Goal: Use online tool/utility: Utilize a website feature to perform a specific function

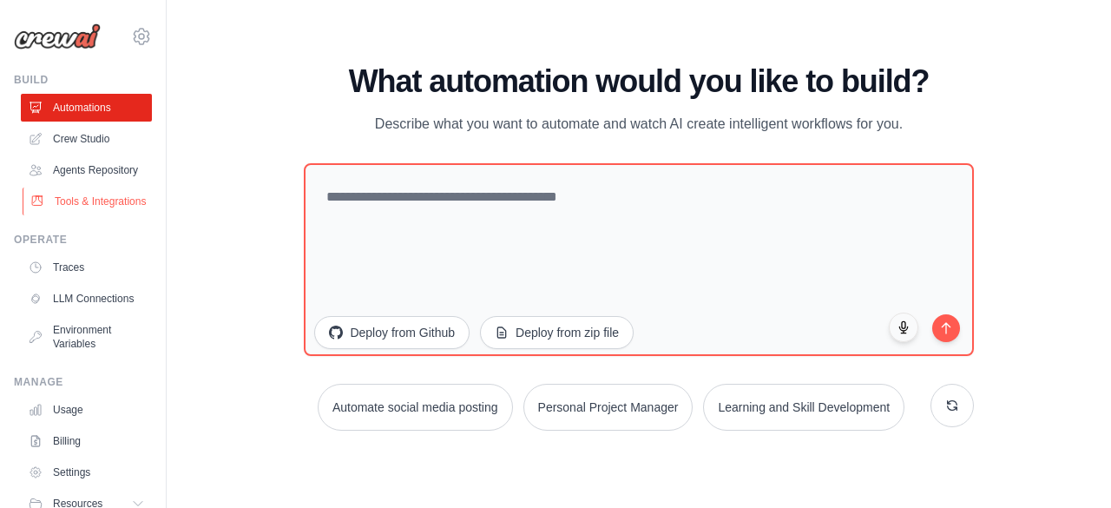
click at [89, 210] on link "Tools & Integrations" at bounding box center [88, 201] width 131 height 28
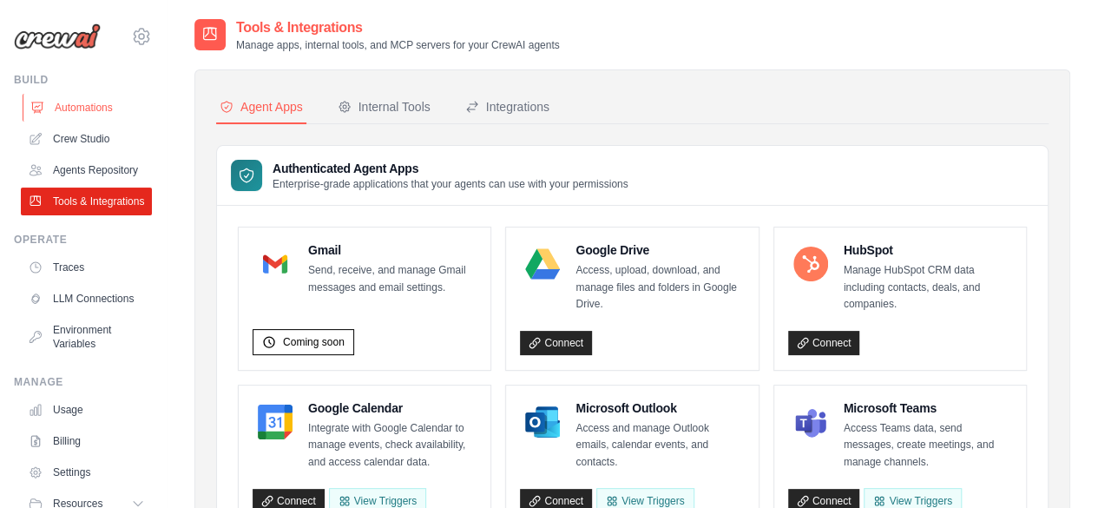
click at [97, 110] on link "Automations" at bounding box center [88, 108] width 131 height 28
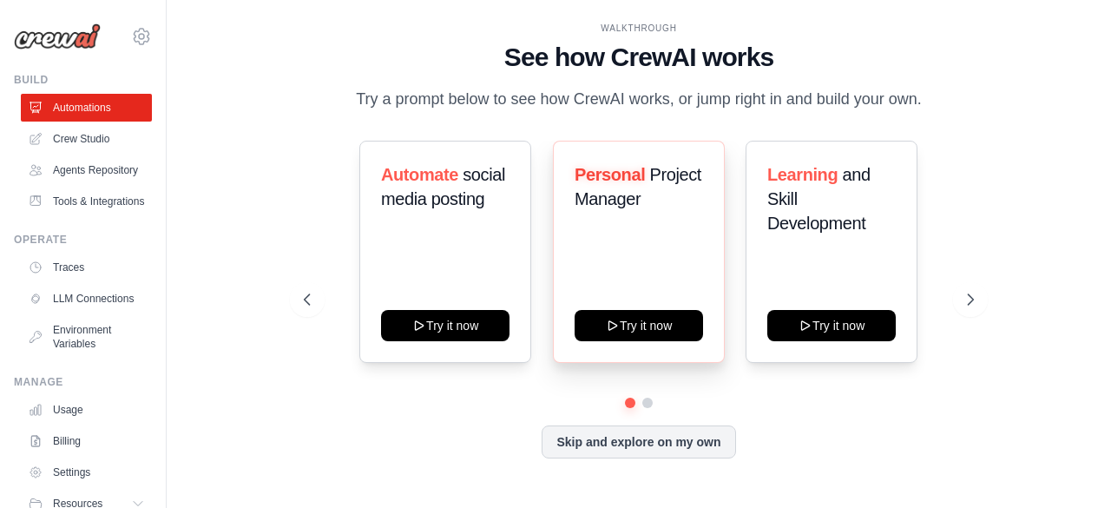
click at [589, 291] on div "Personal Project Manager Try it now" at bounding box center [639, 252] width 172 height 222
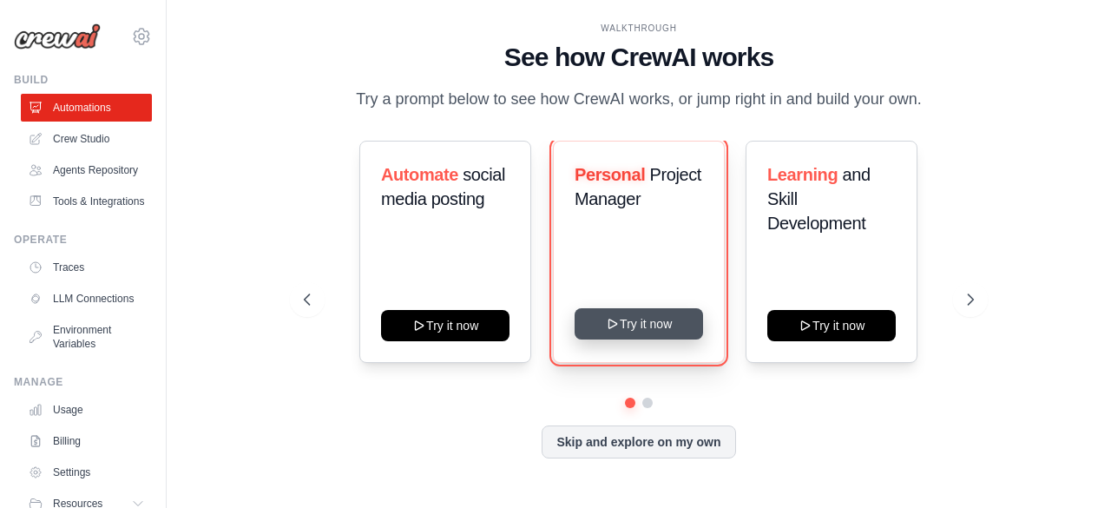
click at [620, 329] on button "Try it now" at bounding box center [639, 323] width 128 height 31
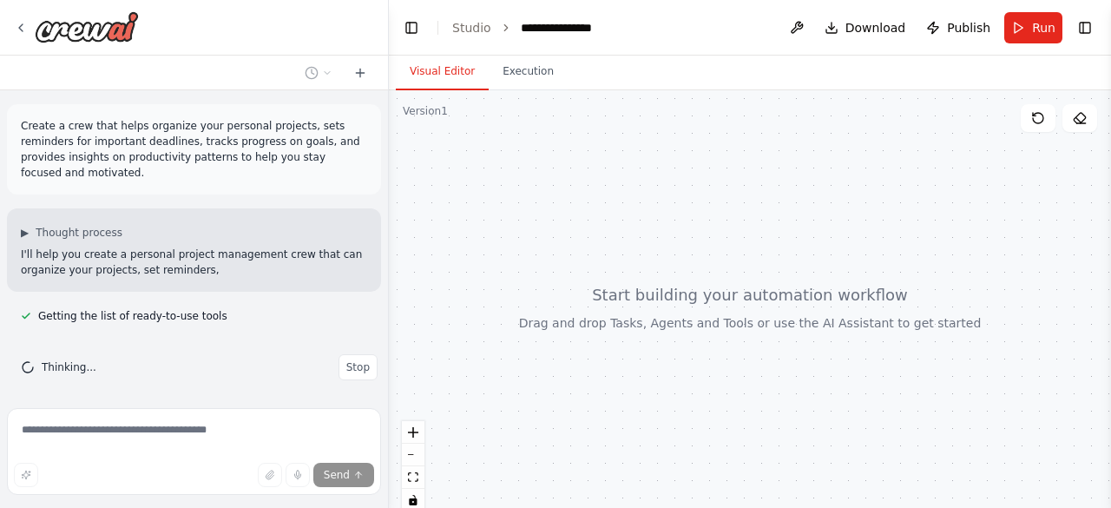
click at [356, 360] on span "Stop" at bounding box center [357, 367] width 23 height 14
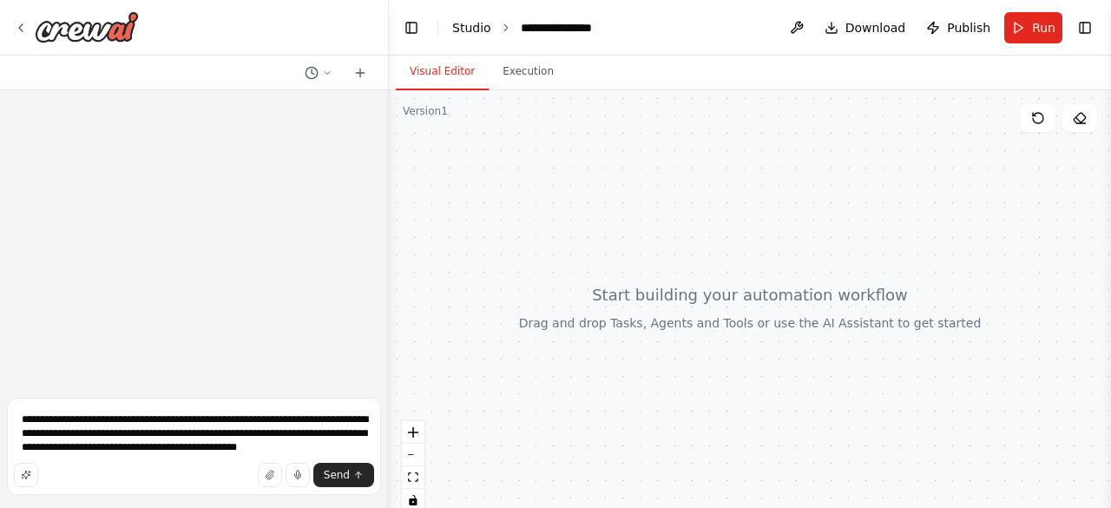
click at [479, 23] on link "Studio" at bounding box center [471, 28] width 39 height 14
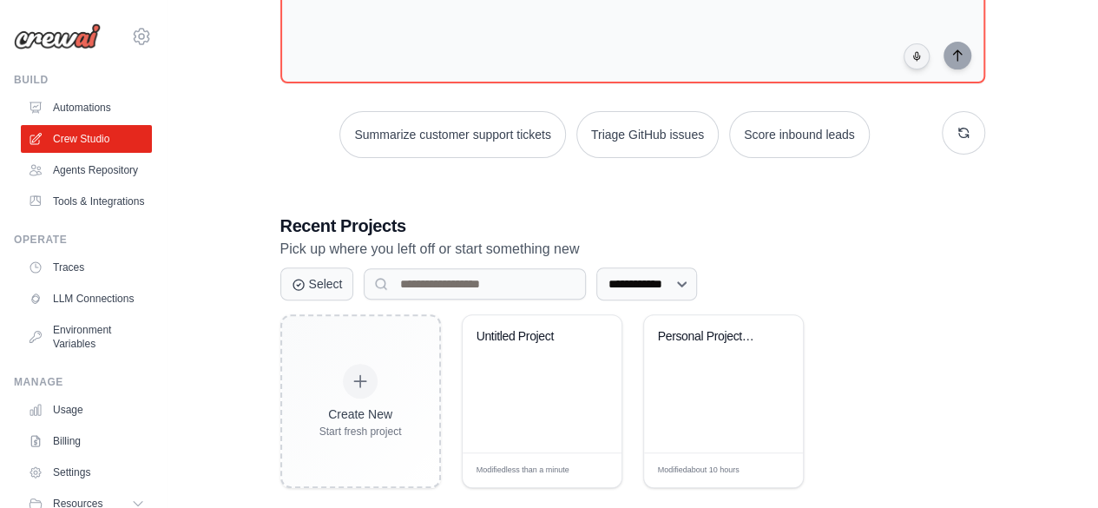
scroll to position [190, 0]
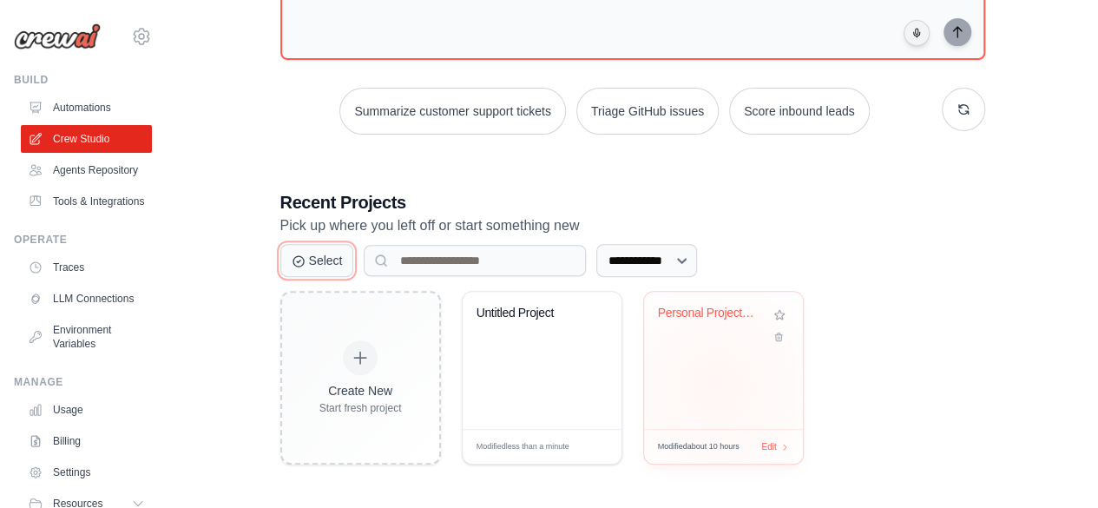
drag, startPoint x: 285, startPoint y: 267, endPoint x: 716, endPoint y: 385, distance: 447.2
click at [716, 385] on div "**********" at bounding box center [632, 327] width 705 height 274
click at [700, 399] on div "Personal Project Management Assista..." at bounding box center [723, 360] width 159 height 137
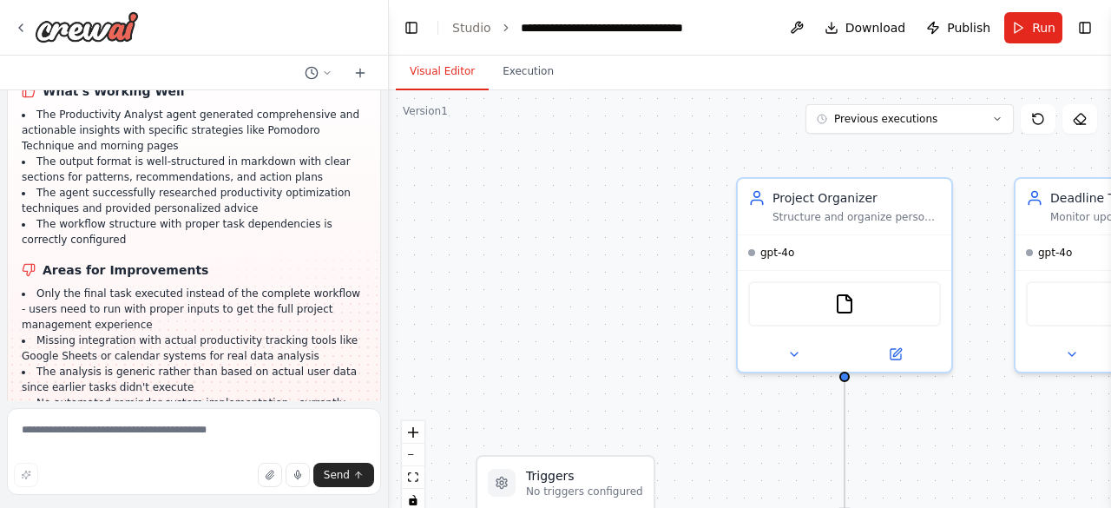
scroll to position [2363, 0]
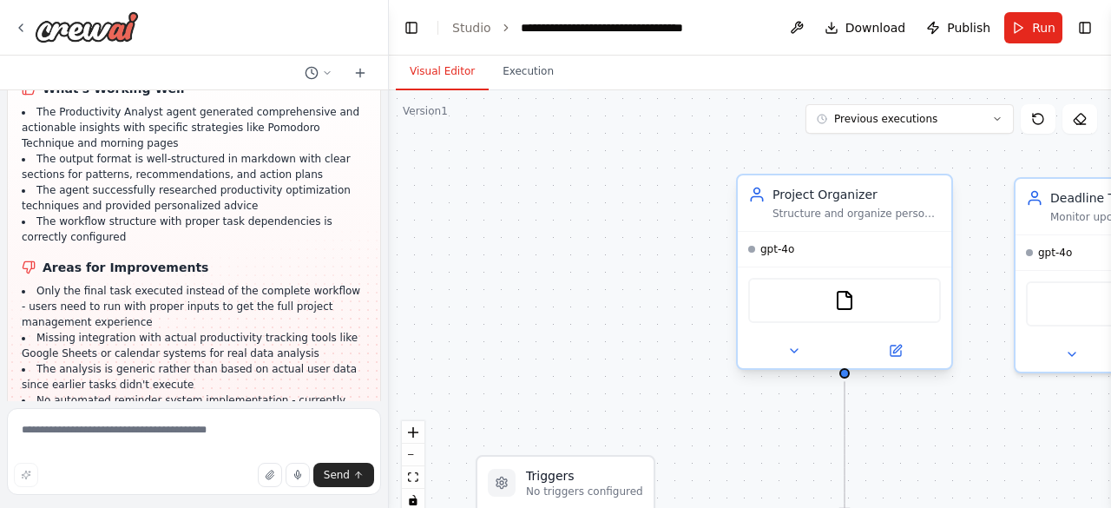
click at [869, 247] on div "gpt-4o" at bounding box center [845, 249] width 214 height 35
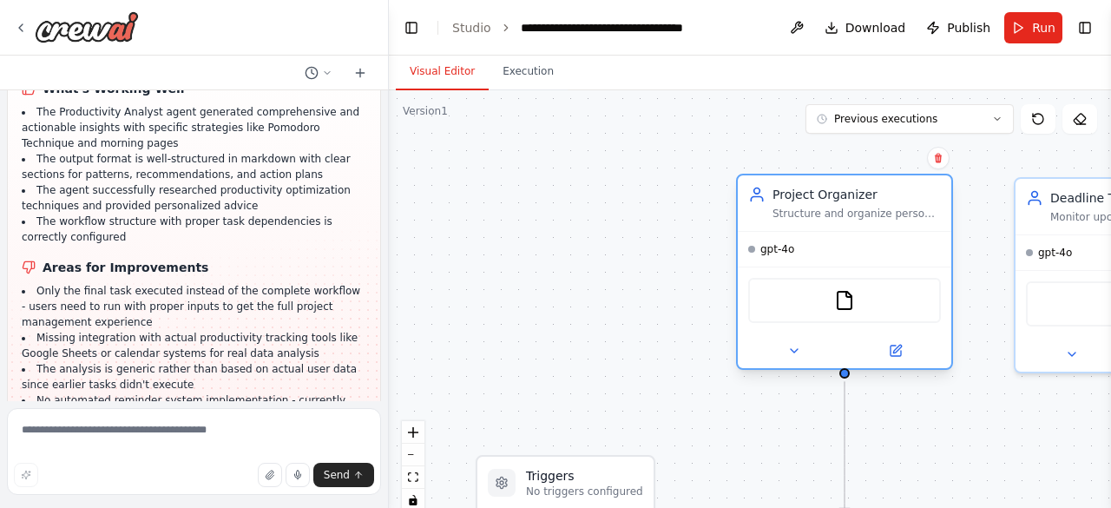
click at [869, 247] on div "gpt-4o" at bounding box center [845, 249] width 214 height 35
click at [893, 358] on button at bounding box center [895, 350] width 98 height 21
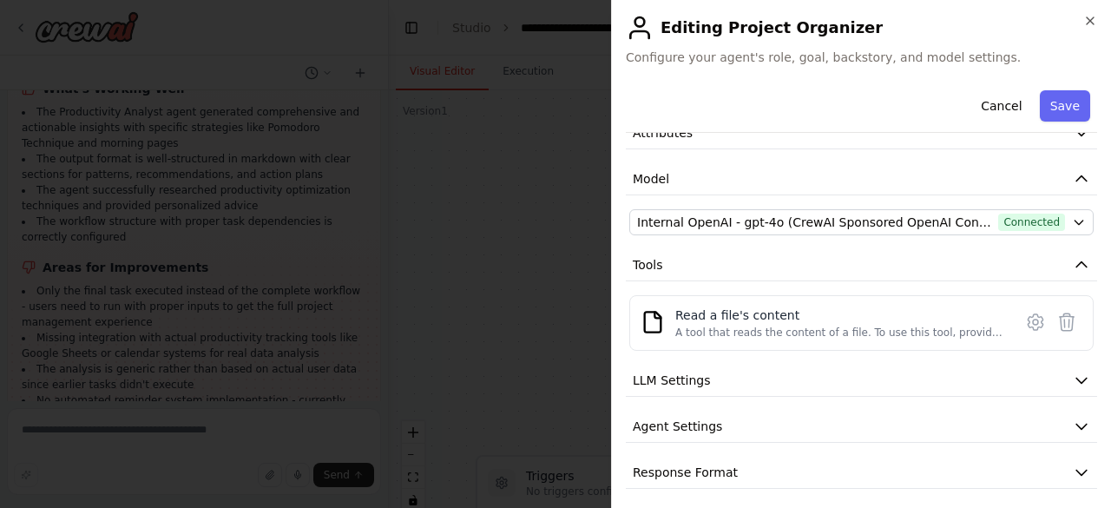
scroll to position [97, 0]
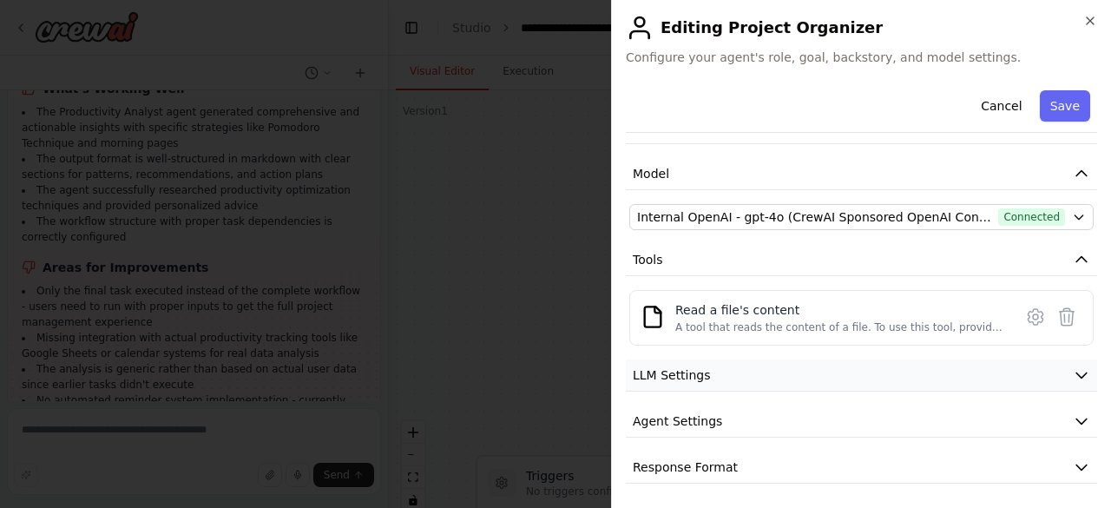
click at [1035, 378] on button "LLM Settings" at bounding box center [861, 375] width 471 height 32
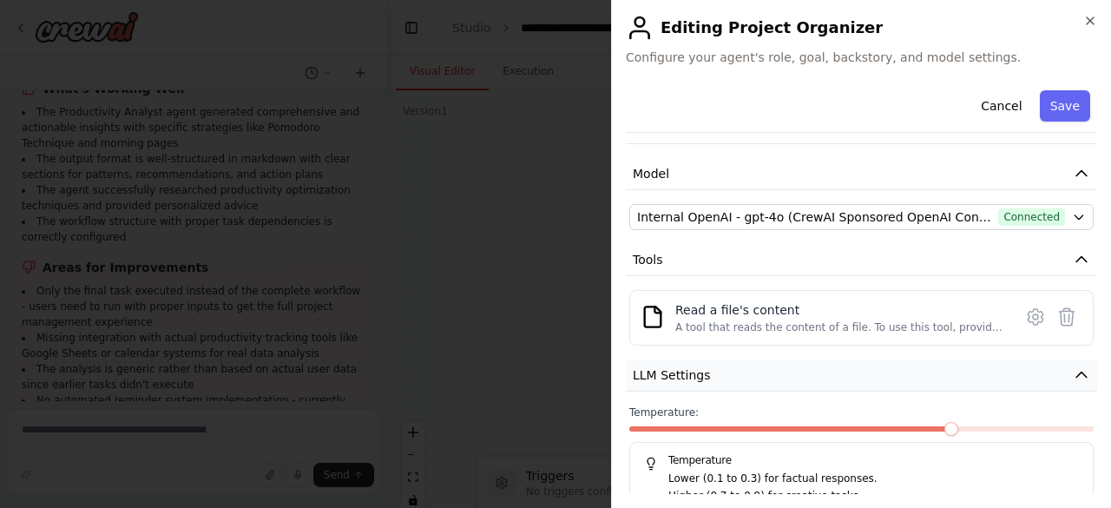
click at [1035, 378] on button "LLM Settings" at bounding box center [861, 375] width 471 height 32
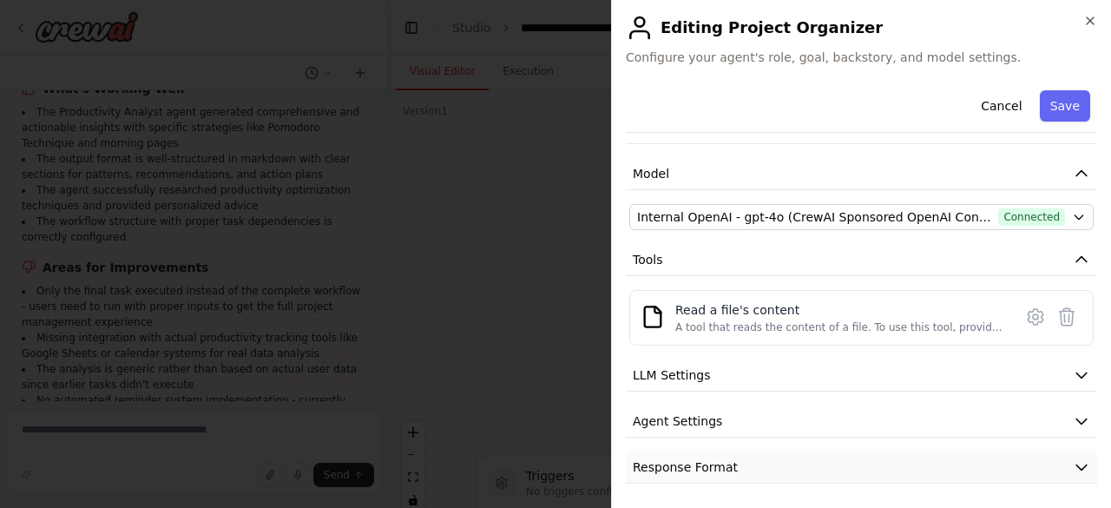
click at [1042, 454] on button "Response Format" at bounding box center [861, 467] width 471 height 32
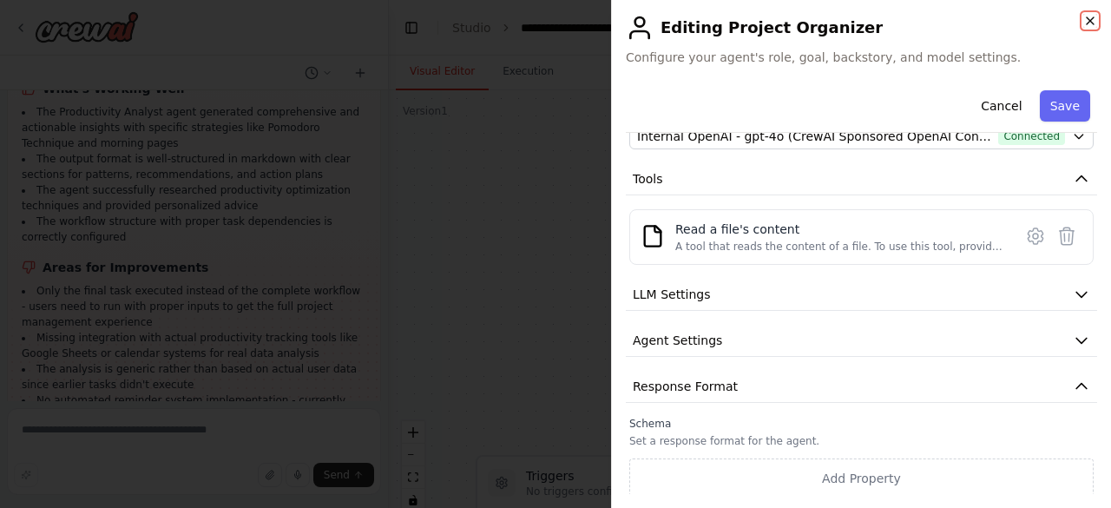
click at [1084, 22] on icon "button" at bounding box center [1090, 21] width 14 height 14
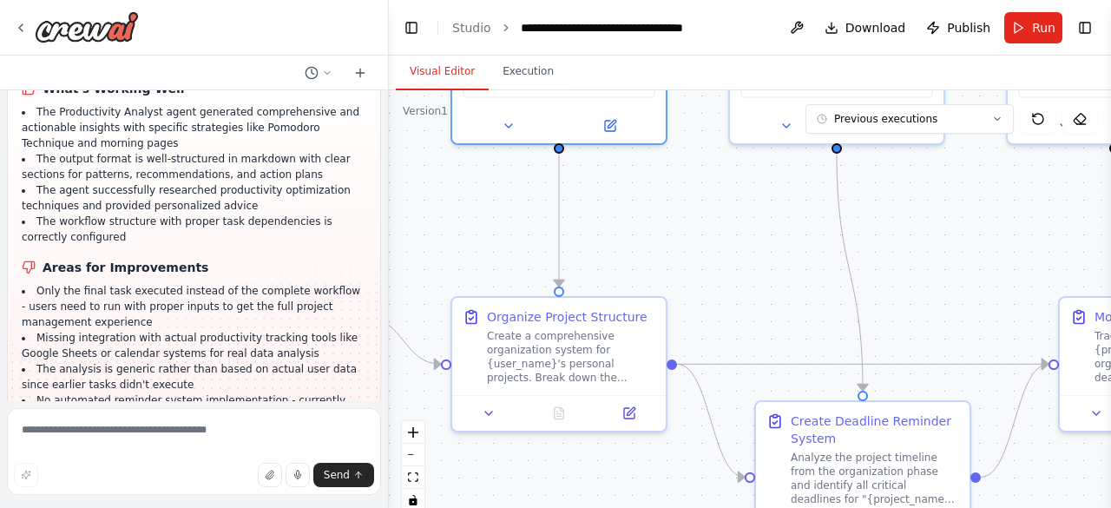
drag, startPoint x: 995, startPoint y: 438, endPoint x: 646, endPoint y: 216, distance: 413.7
click at [708, 210] on div ".deletable-edge-delete-btn { width: 20px; height: 20px; border: 0px solid #ffff…" at bounding box center [750, 307] width 722 height 434
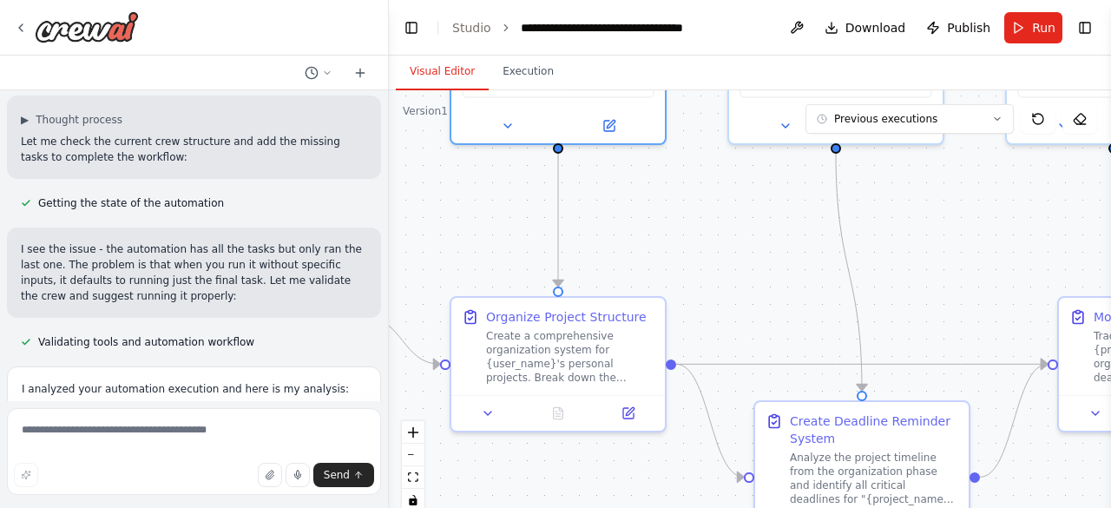
scroll to position [2016, 0]
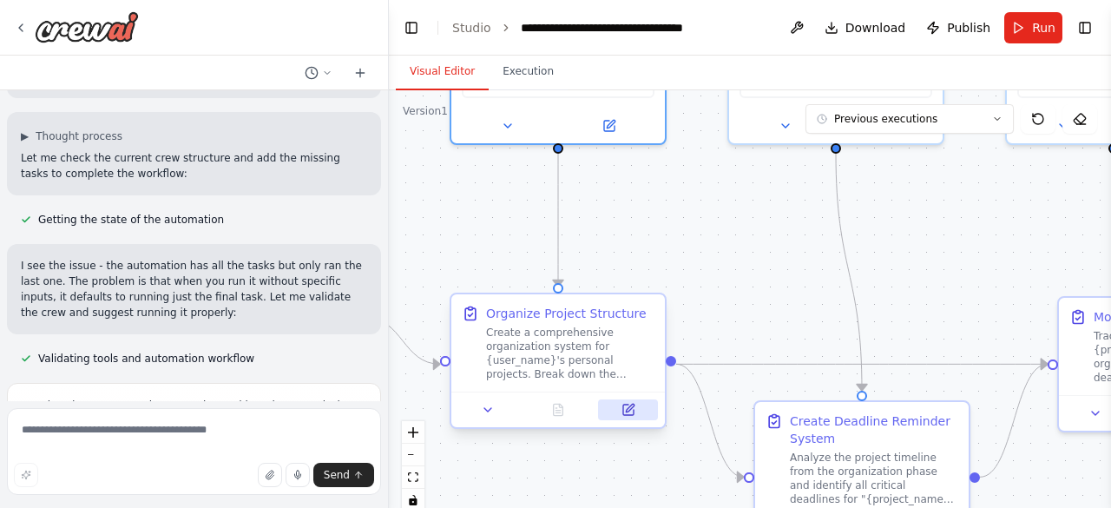
click at [635, 409] on button at bounding box center [628, 409] width 60 height 21
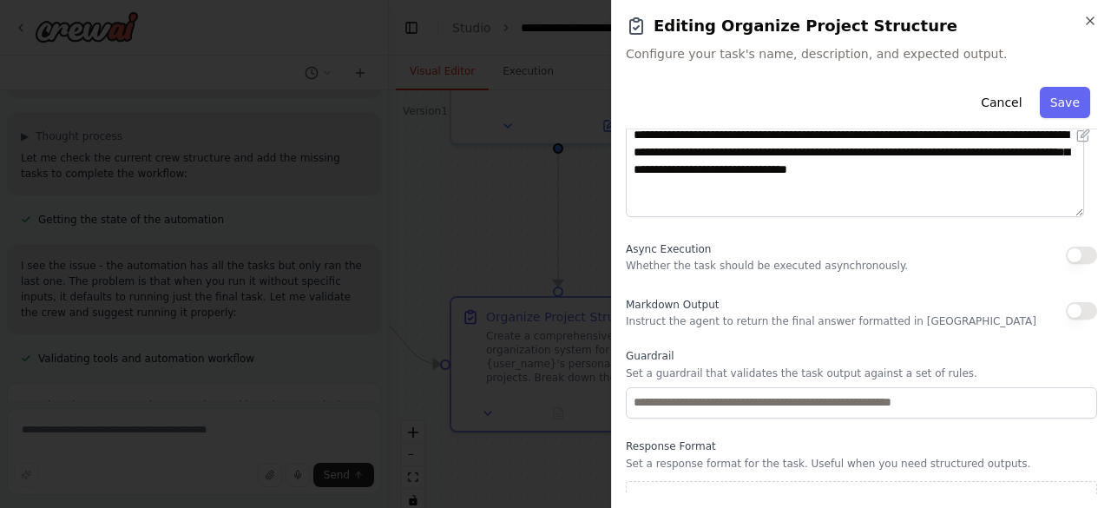
scroll to position [273, 0]
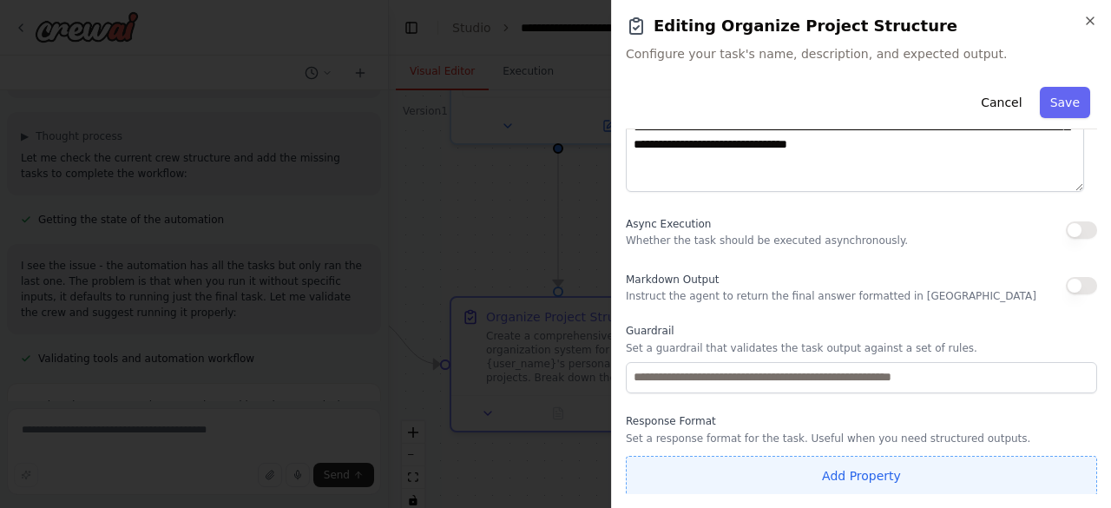
click at [833, 470] on button "Add Property" at bounding box center [861, 476] width 471 height 40
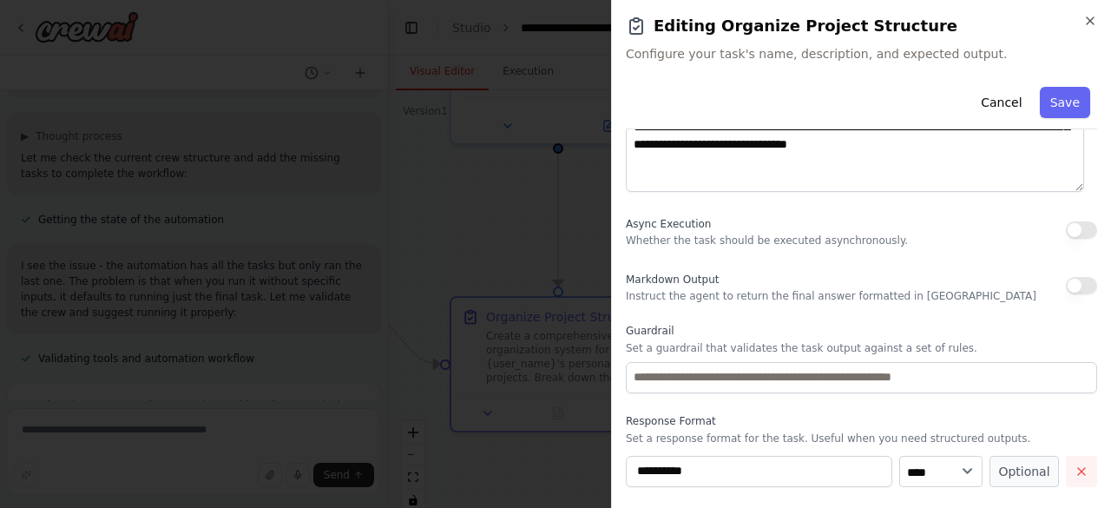
click at [1075, 470] on icon "button" at bounding box center [1082, 471] width 14 height 14
click at [1088, 23] on icon "button" at bounding box center [1090, 21] width 14 height 14
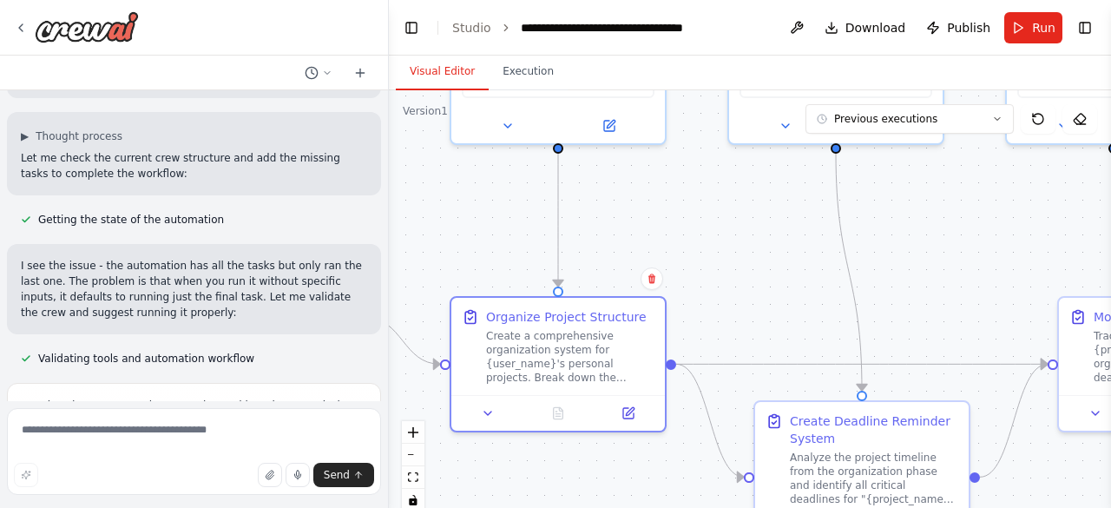
click at [767, 213] on div ".deletable-edge-delete-btn { width: 20px; height: 20px; border: 0px solid #ffff…" at bounding box center [750, 307] width 722 height 434
click at [416, 480] on icon "fit view" at bounding box center [413, 477] width 10 height 10
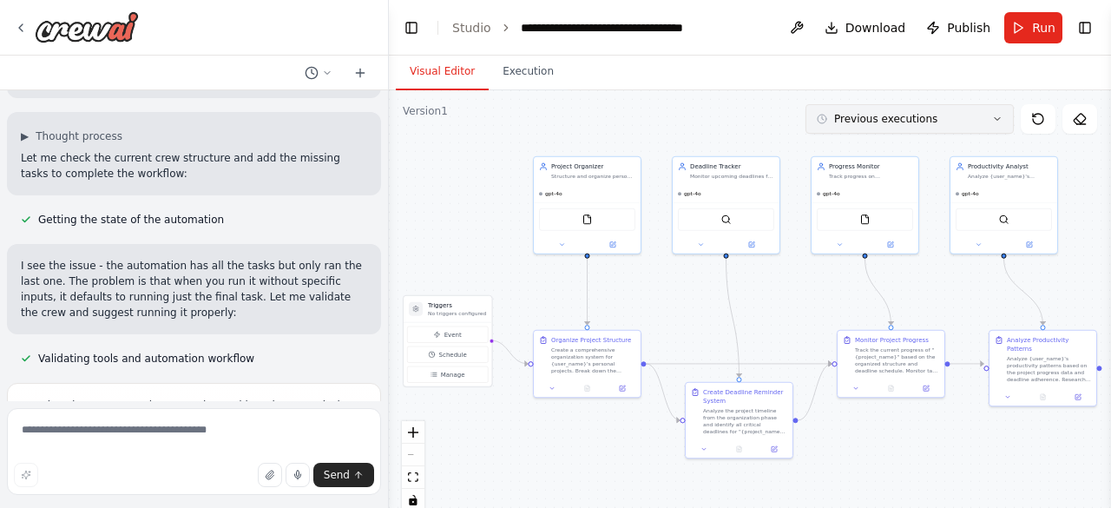
click at [1000, 121] on icon at bounding box center [997, 119] width 10 height 10
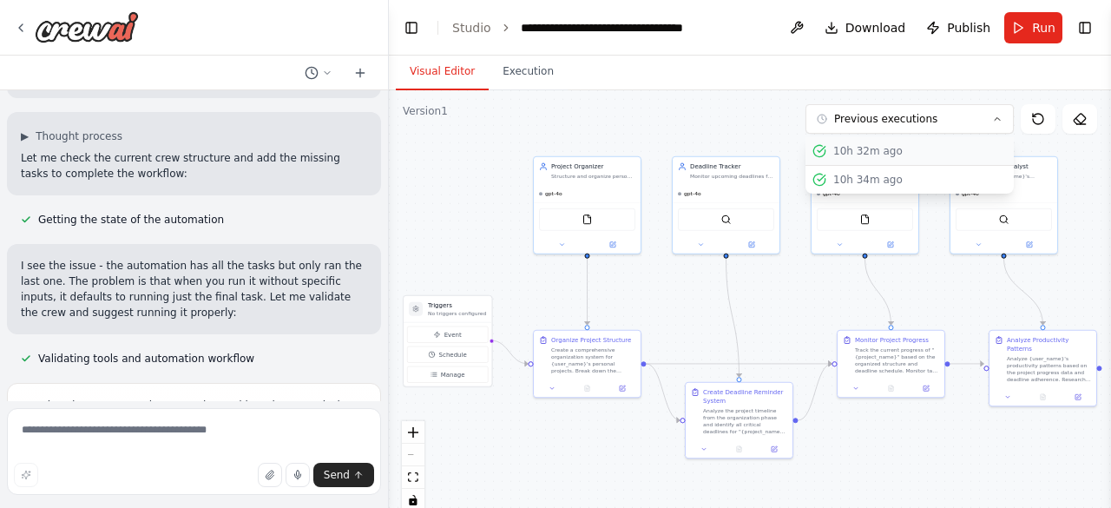
click at [913, 141] on button "10h 32m ago" at bounding box center [909, 151] width 208 height 29
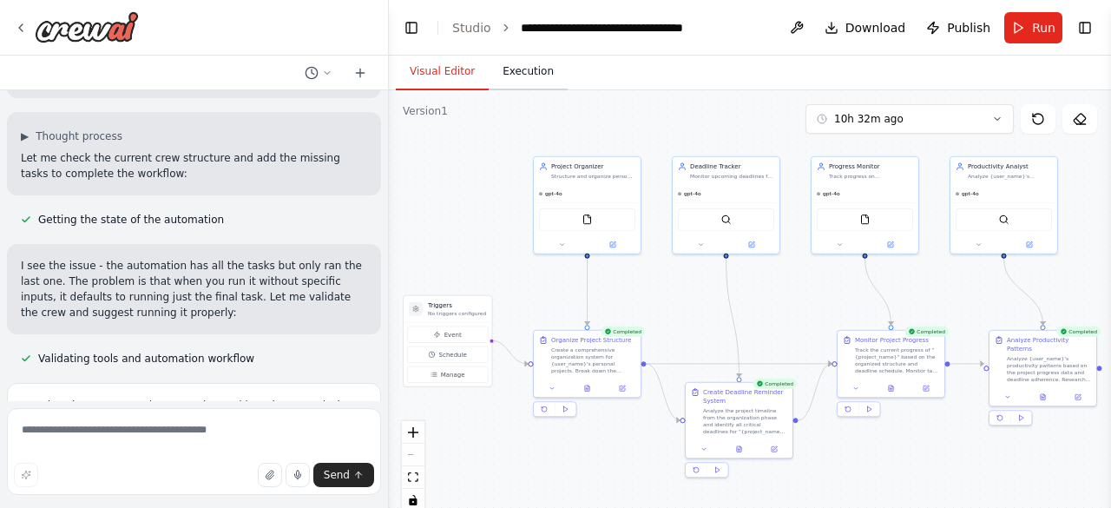
click at [525, 77] on button "Execution" at bounding box center [528, 72] width 79 height 36
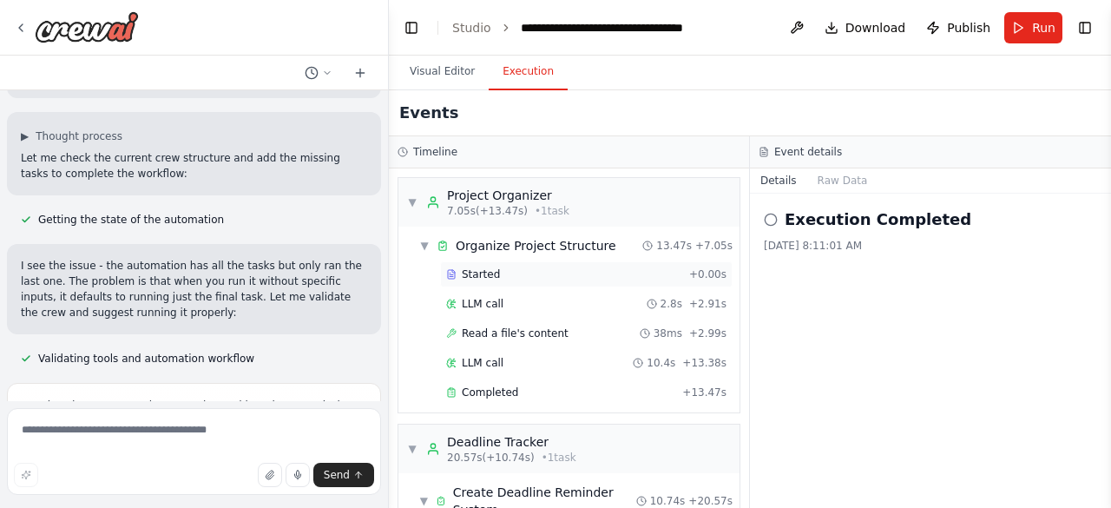
click at [620, 263] on div "Started + 0.00s" at bounding box center [586, 274] width 292 height 26
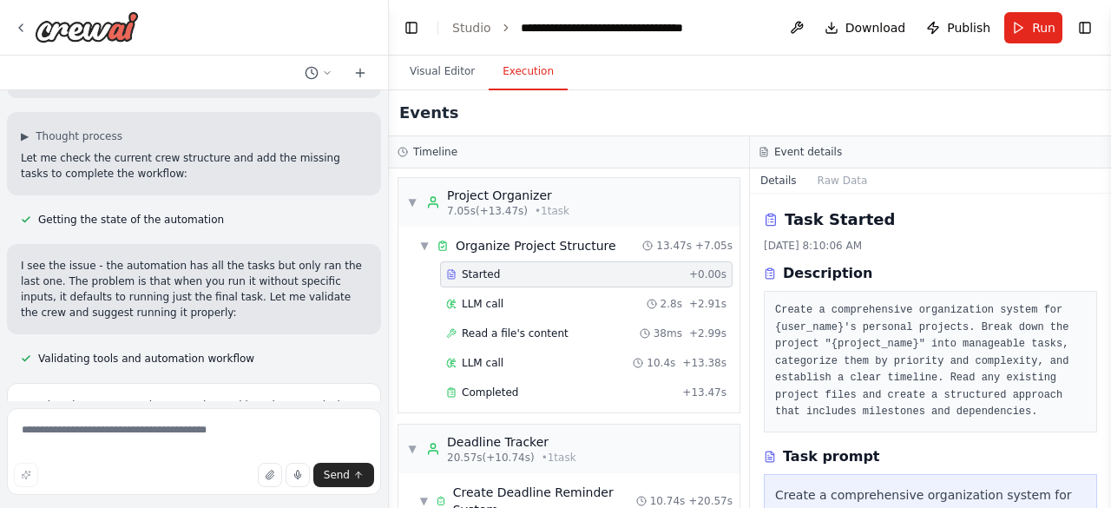
click at [602, 282] on div "Started + 0.00s" at bounding box center [586, 274] width 292 height 26
click at [571, 305] on div "LLM call 2.8s + 2.91s" at bounding box center [586, 304] width 280 height 14
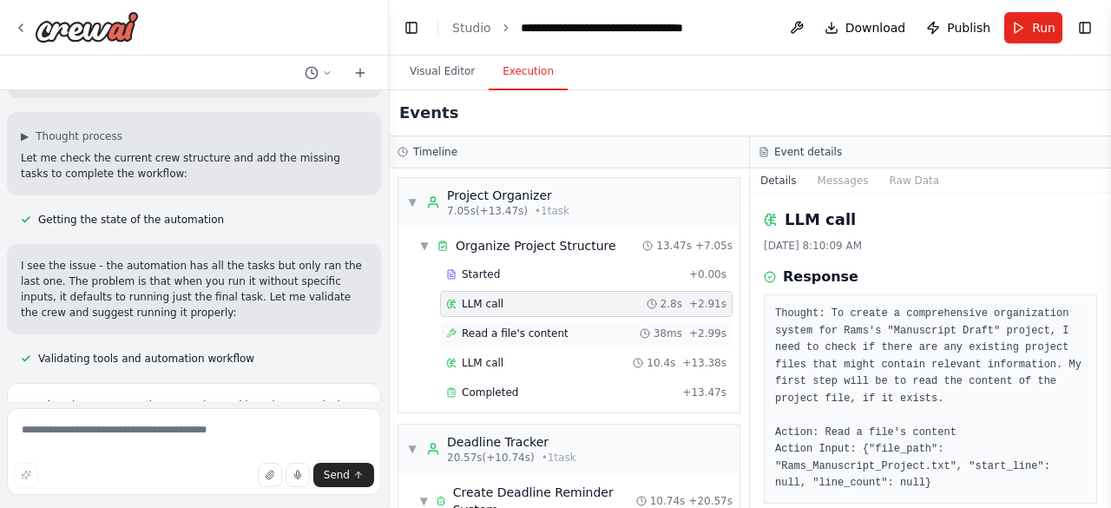
click at [516, 326] on span "Read a file's content" at bounding box center [515, 333] width 107 height 14
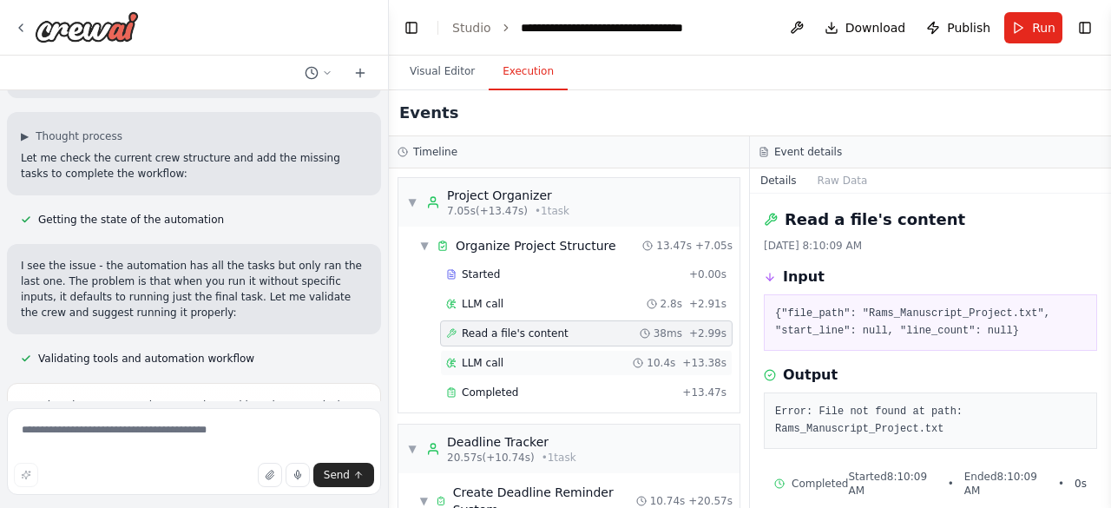
click at [545, 367] on div "LLM call 10.4s + 13.38s" at bounding box center [586, 363] width 292 height 26
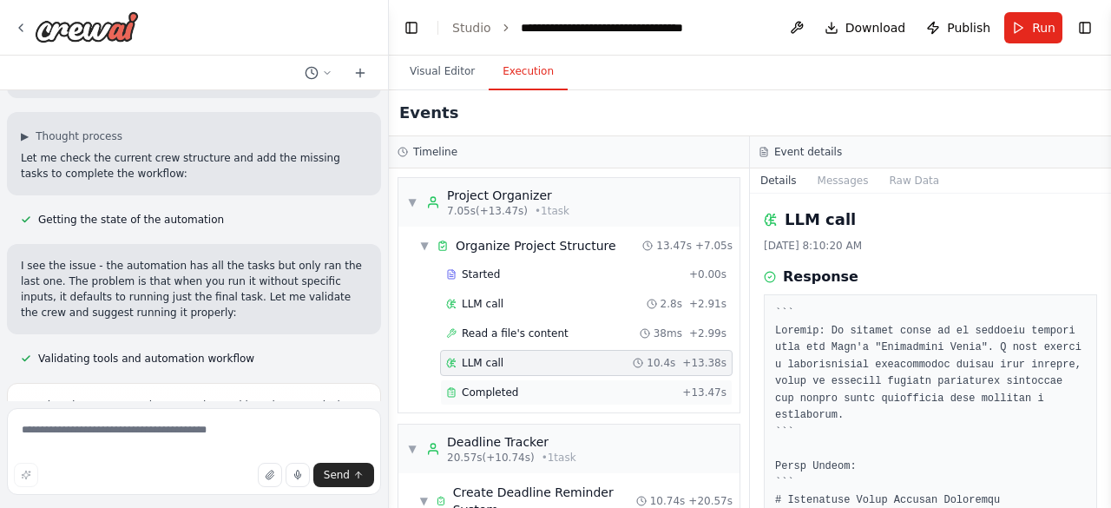
click at [526, 385] on div "Completed" at bounding box center [560, 392] width 229 height 14
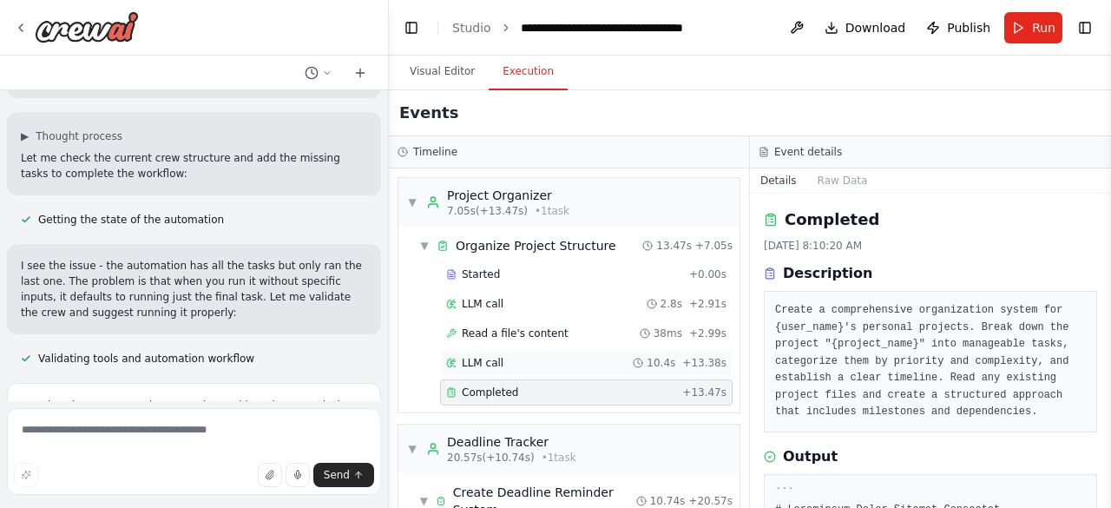
click at [555, 363] on div "LLM call 10.4s + 13.38s" at bounding box center [586, 363] width 280 height 14
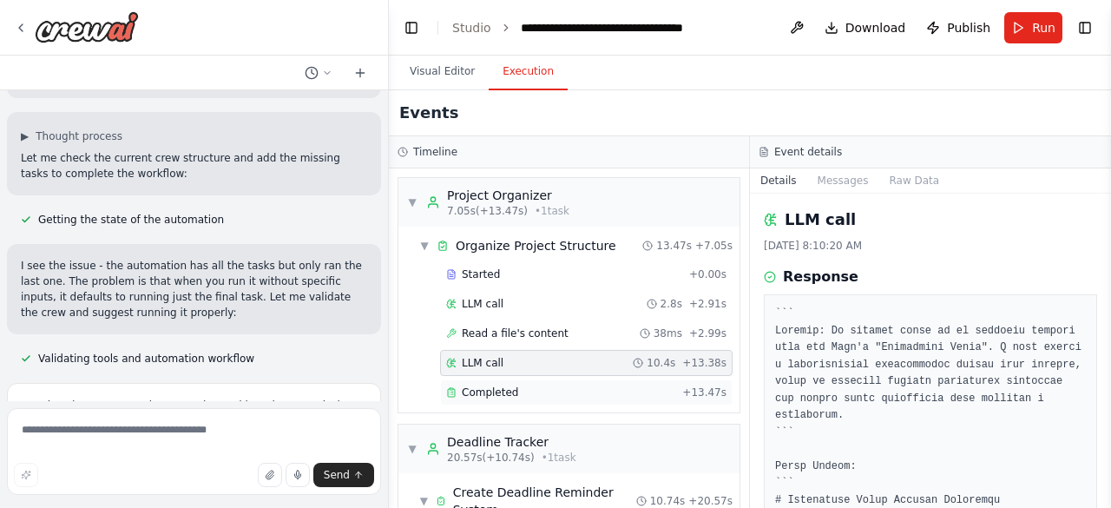
click at [529, 386] on div "Completed" at bounding box center [560, 392] width 229 height 14
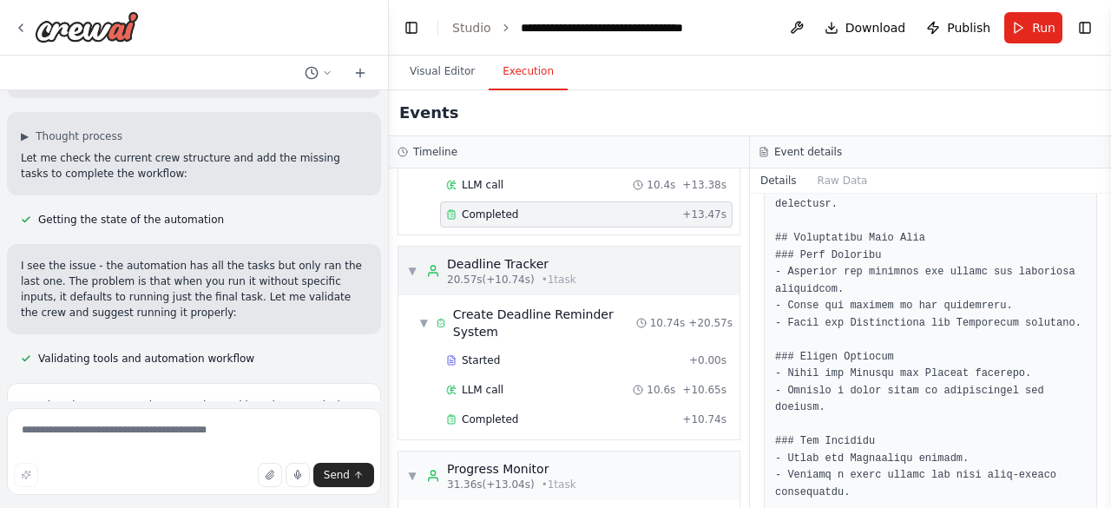
scroll to position [177, 0]
click at [550, 354] on div "Started" at bounding box center [564, 361] width 236 height 14
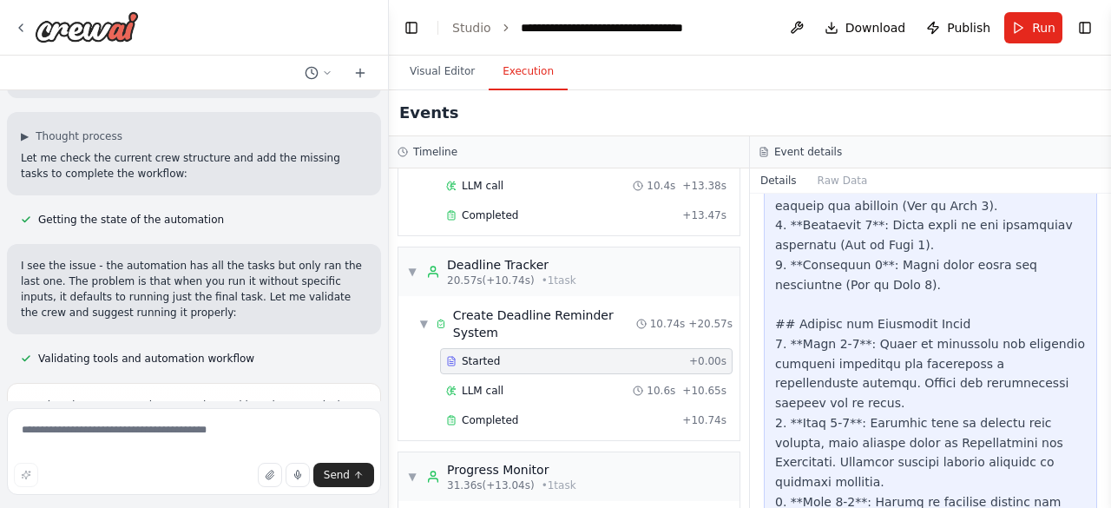
scroll to position [1909, 0]
click at [501, 413] on span "Completed" at bounding box center [490, 420] width 56 height 14
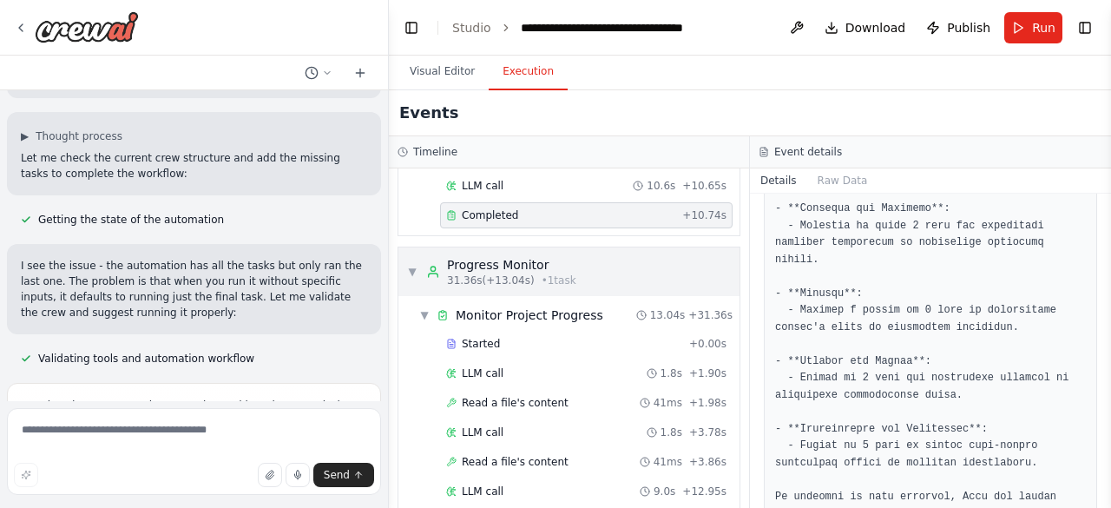
scroll to position [402, 0]
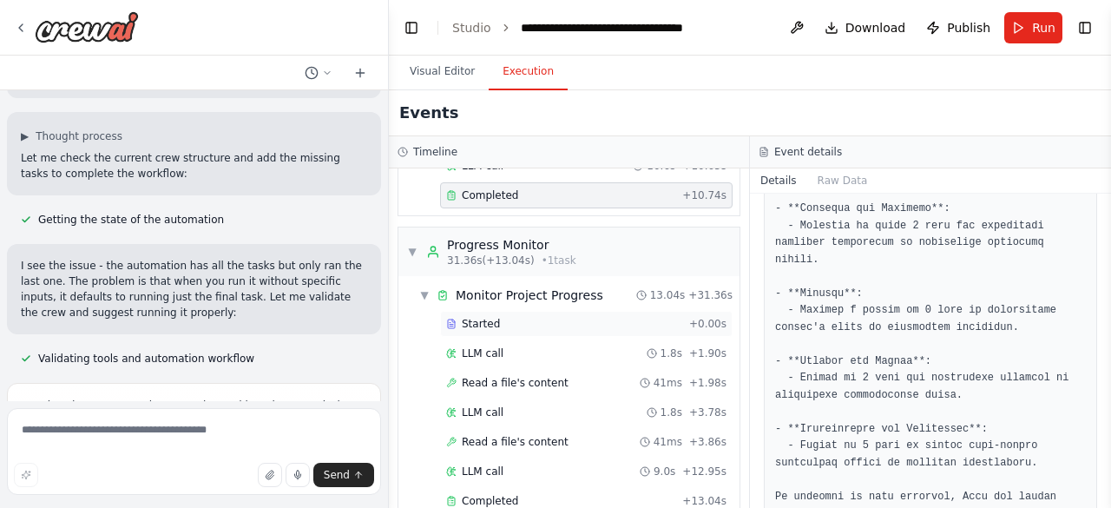
click at [565, 317] on div "Started" at bounding box center [564, 324] width 236 height 14
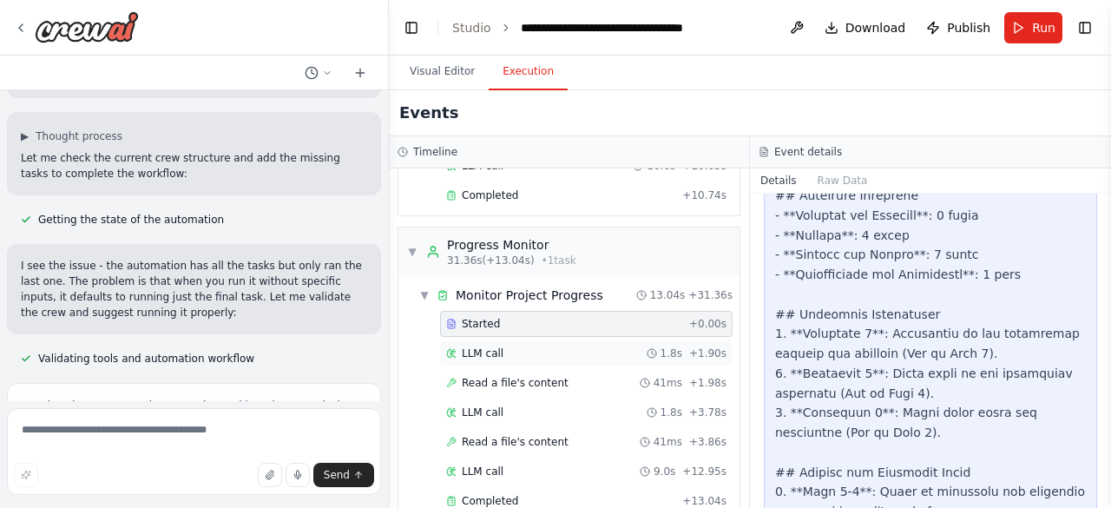
click at [526, 346] on div "LLM call 1.8s + 1.90s" at bounding box center [586, 353] width 280 height 14
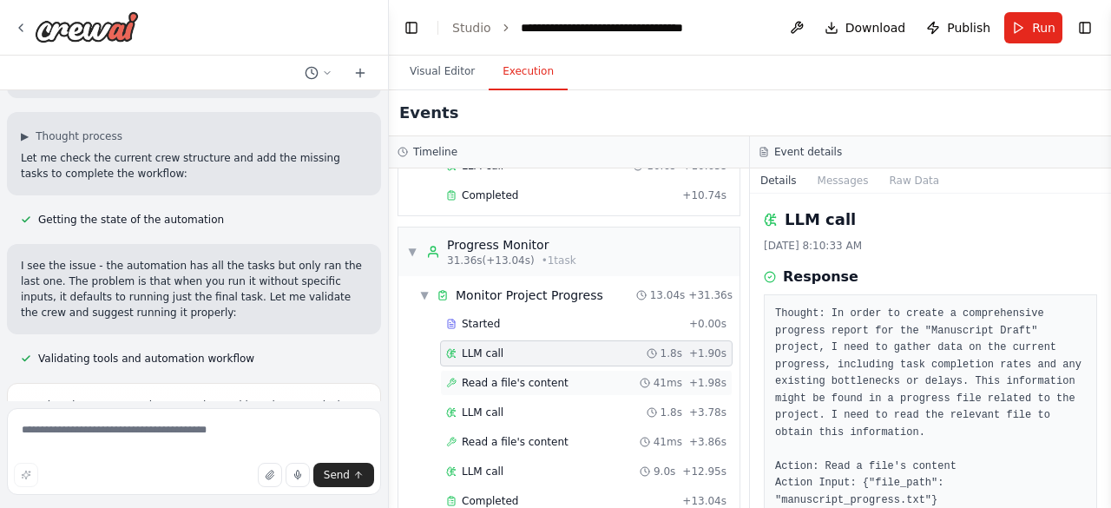
click at [507, 379] on span "Read a file's content" at bounding box center [515, 383] width 107 height 14
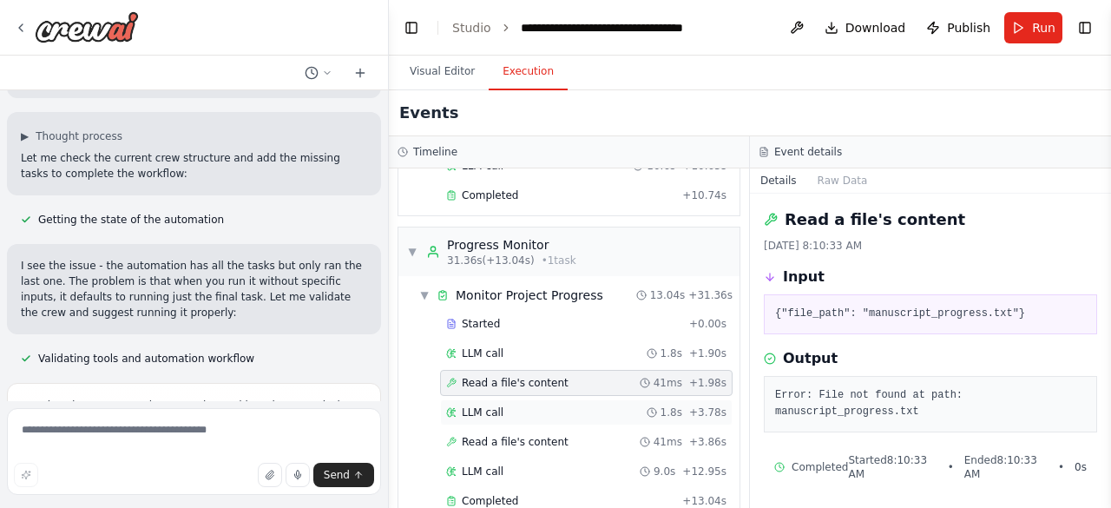
click at [516, 405] on div "LLM call 1.8s + 3.78s" at bounding box center [586, 412] width 280 height 14
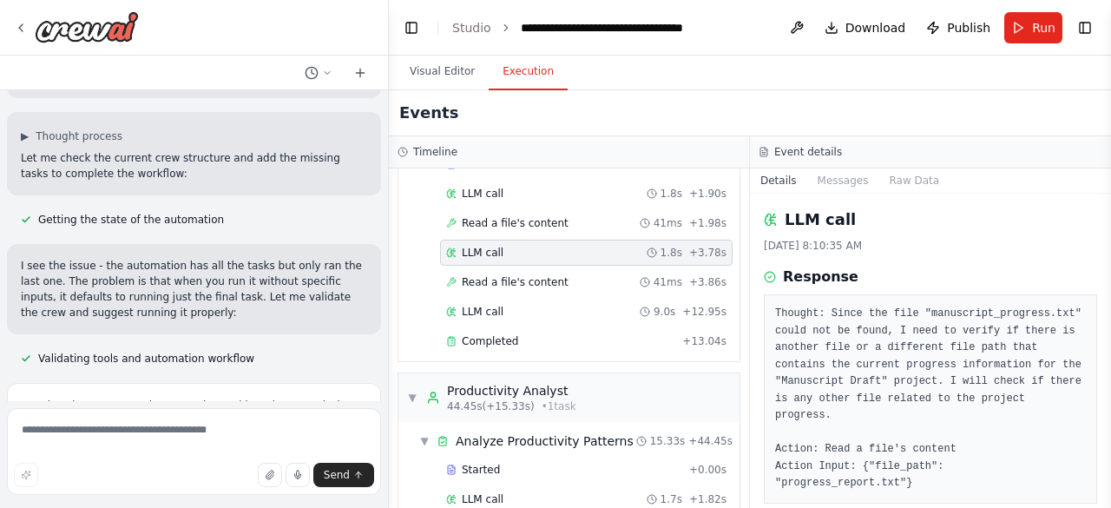
scroll to position [591, 0]
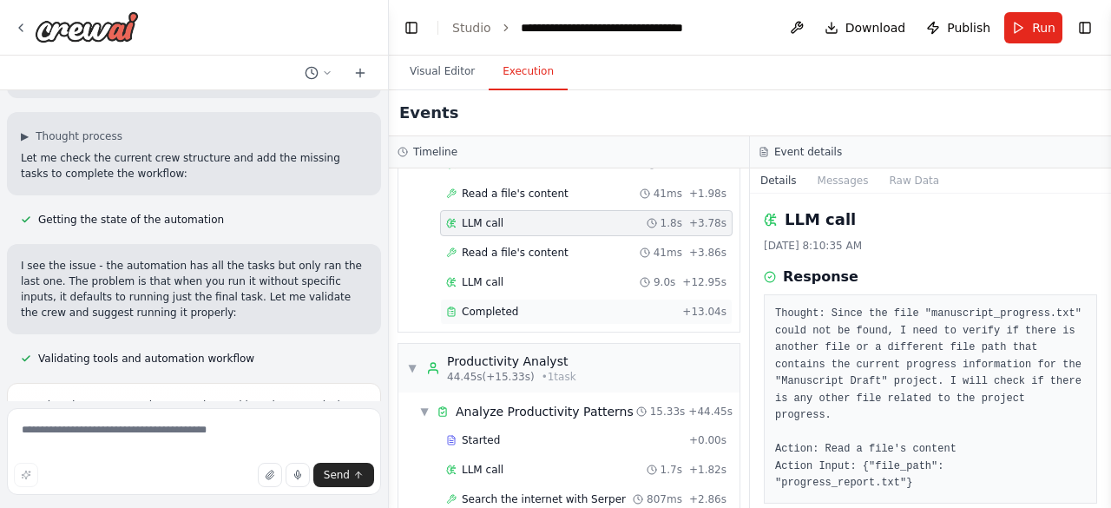
click at [498, 305] on span "Completed" at bounding box center [490, 312] width 56 height 14
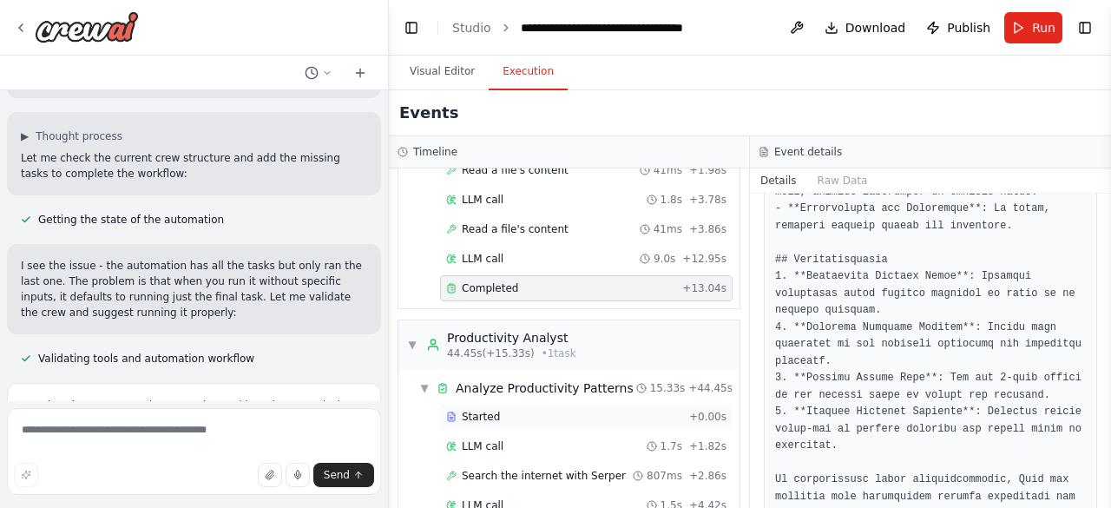
scroll to position [615, 0]
click at [502, 438] on div "LLM call 1.7s + 1.82s" at bounding box center [586, 445] width 280 height 14
